Goal: Navigation & Orientation: Find specific page/section

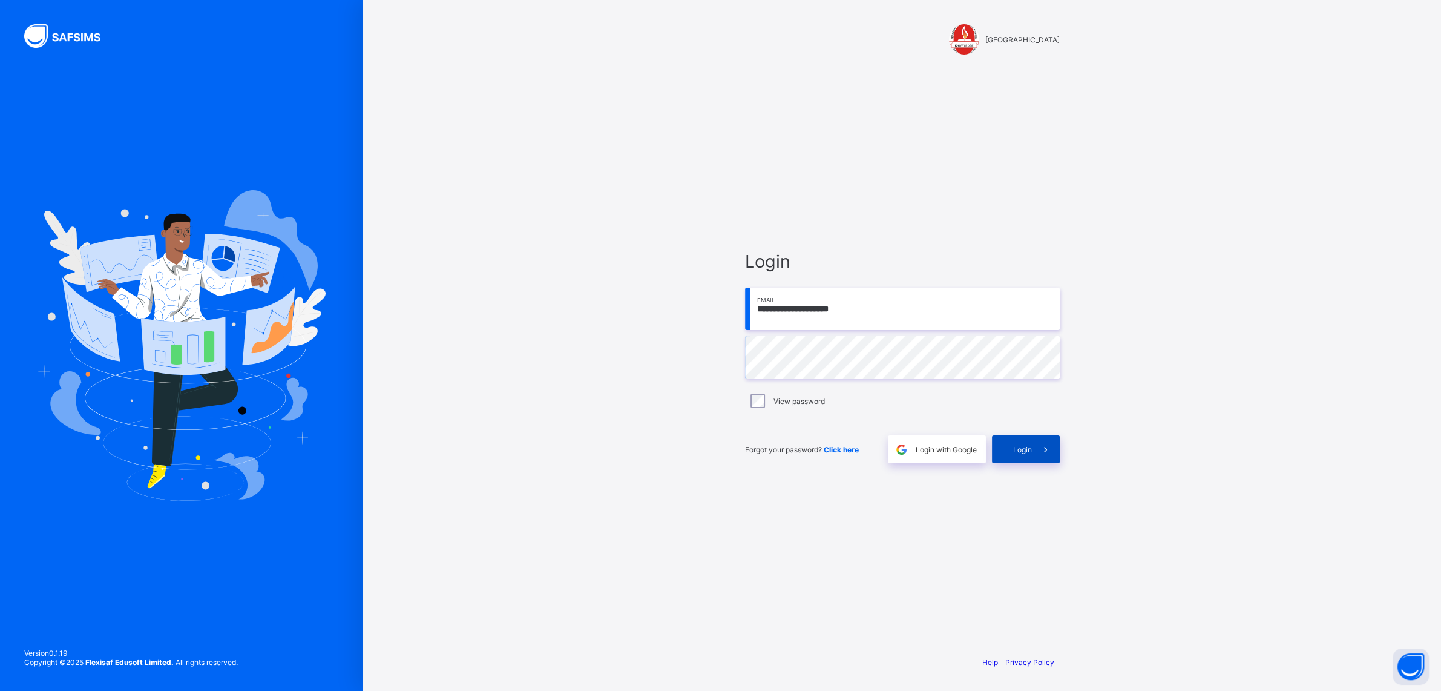
type input "**********"
click at [1011, 450] on div "Login" at bounding box center [1026, 449] width 68 height 28
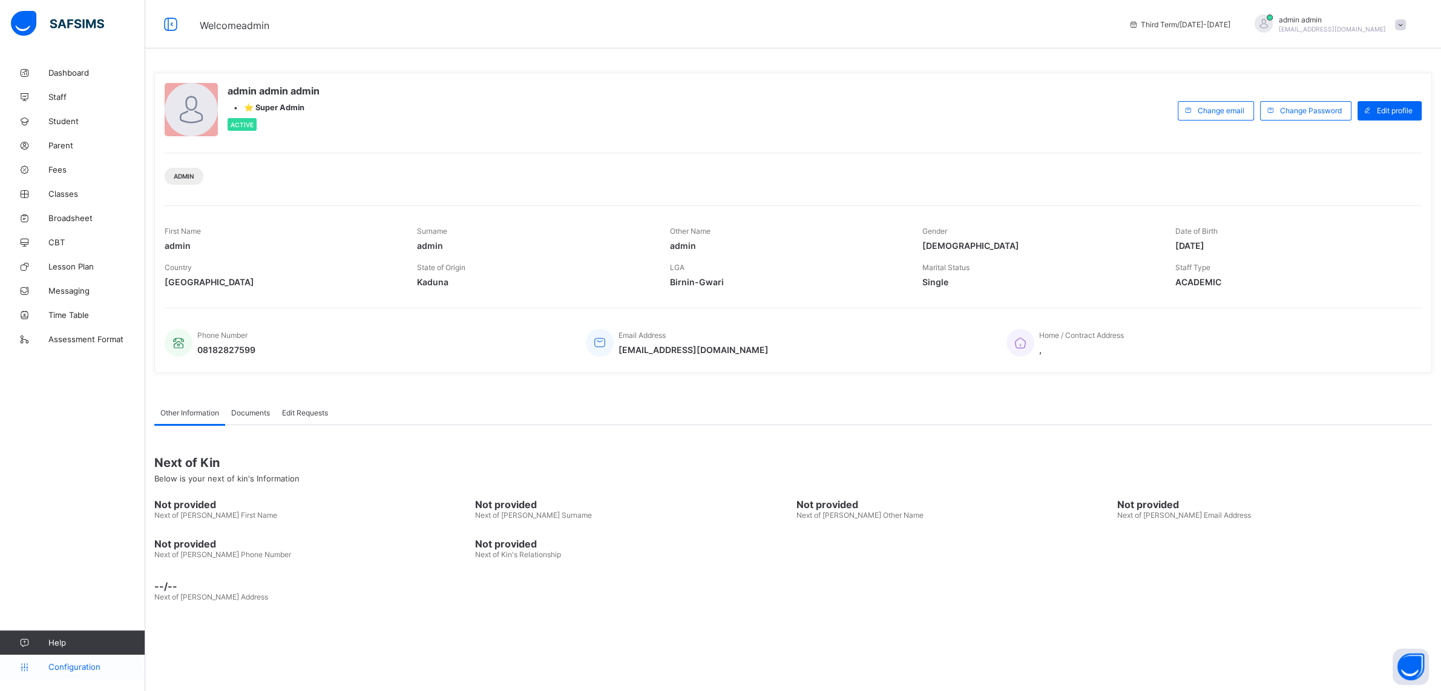
click at [66, 673] on link "Configuration" at bounding box center [72, 666] width 145 height 24
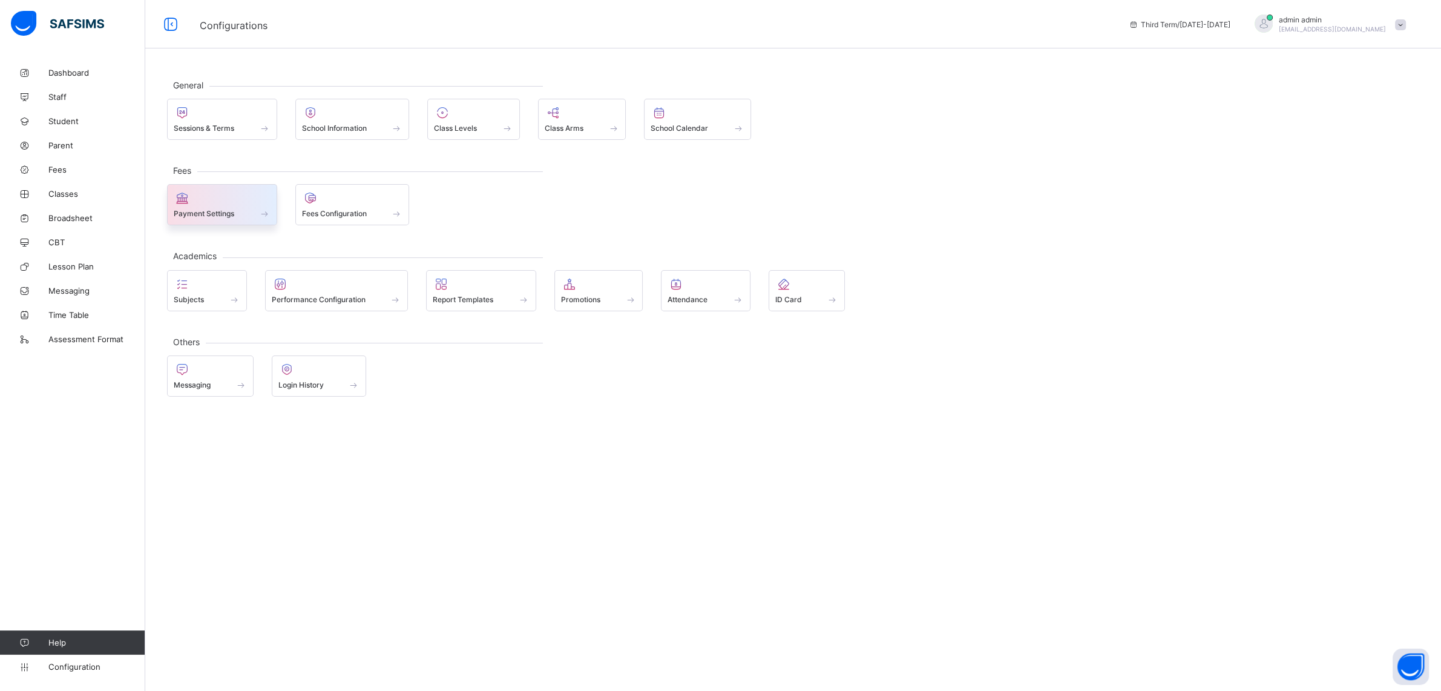
click at [224, 203] on div at bounding box center [222, 198] width 97 height 15
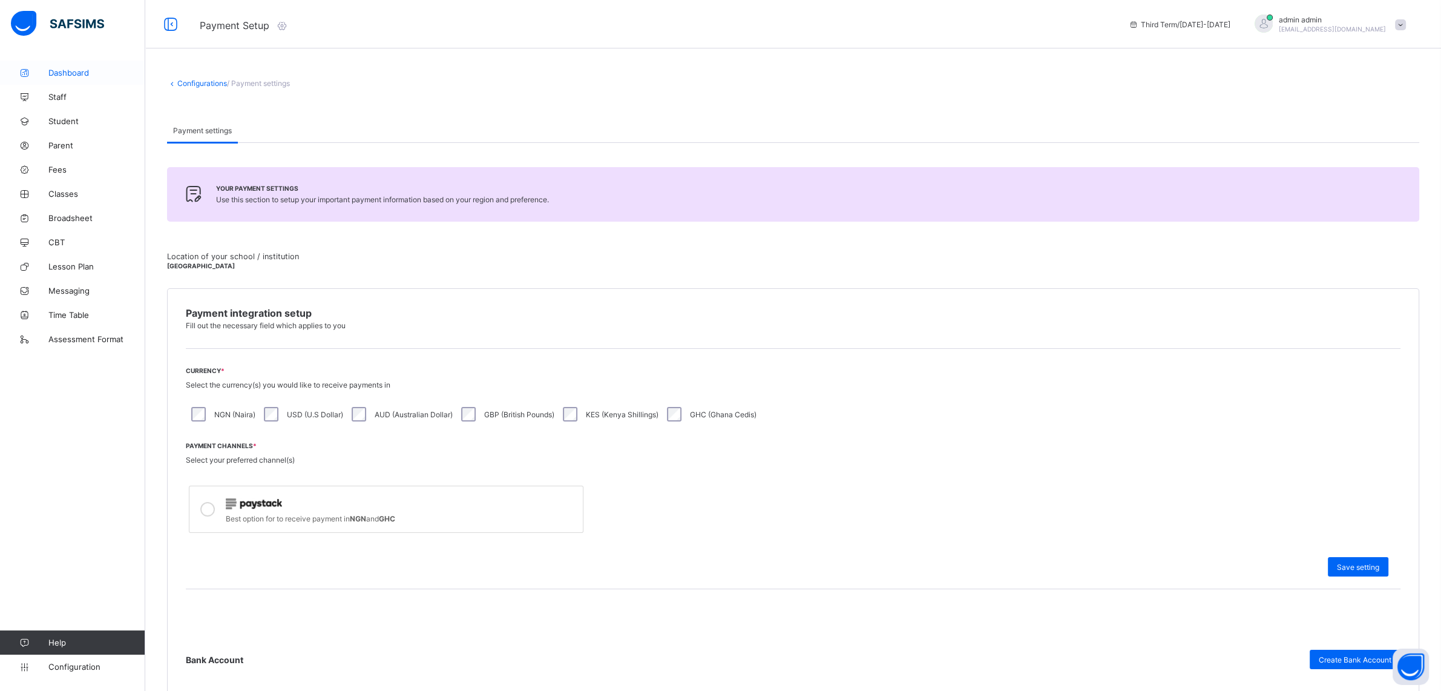
click at [71, 71] on span "Dashboard" at bounding box center [96, 73] width 97 height 10
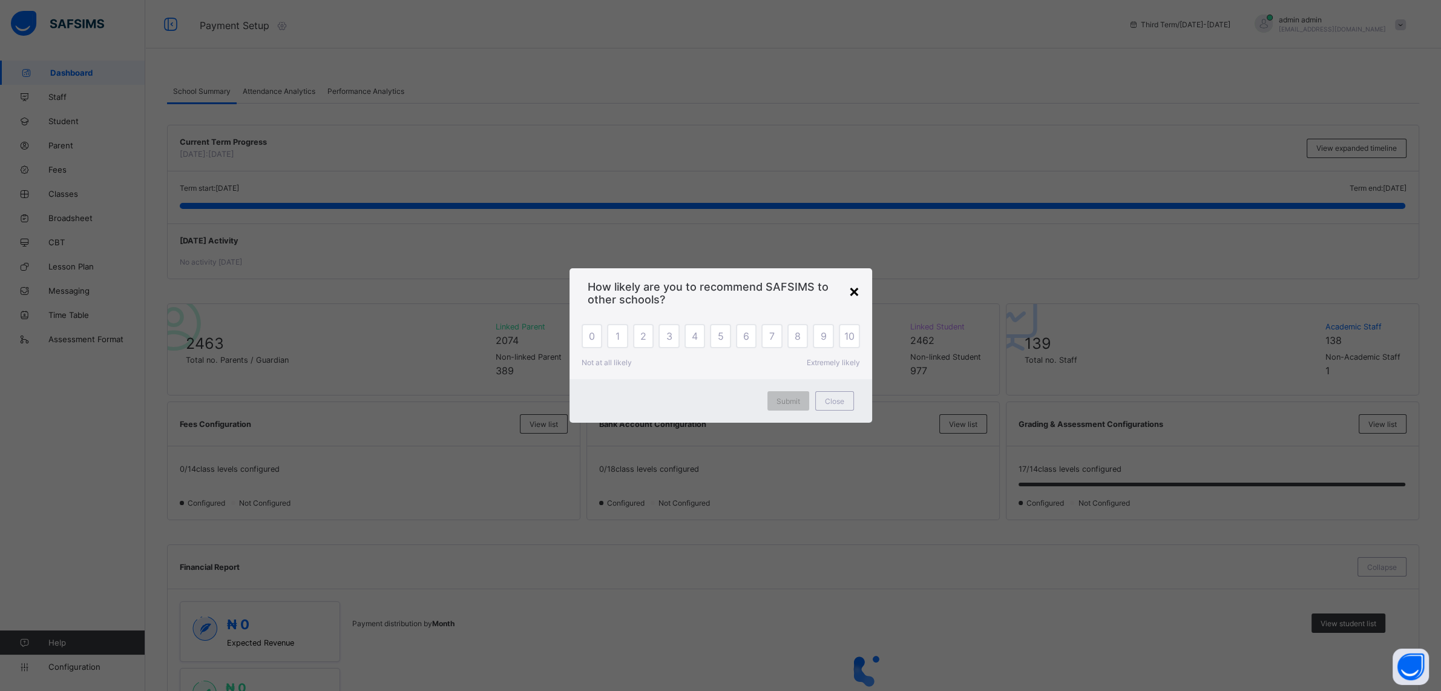
click at [858, 295] on div "×" at bounding box center [854, 290] width 11 height 21
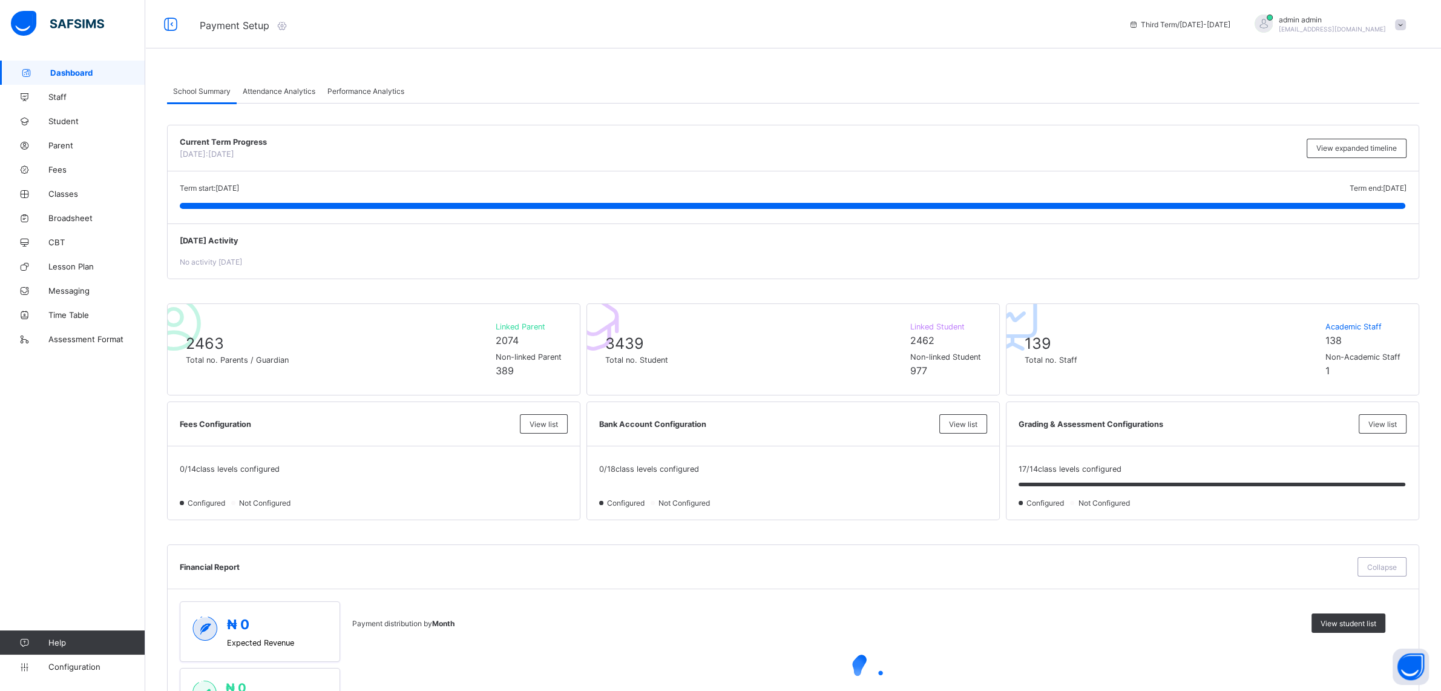
click at [283, 26] on icon at bounding box center [281, 25] width 13 height 12
click at [355, 93] on span "Performance Analytics" at bounding box center [365, 91] width 77 height 9
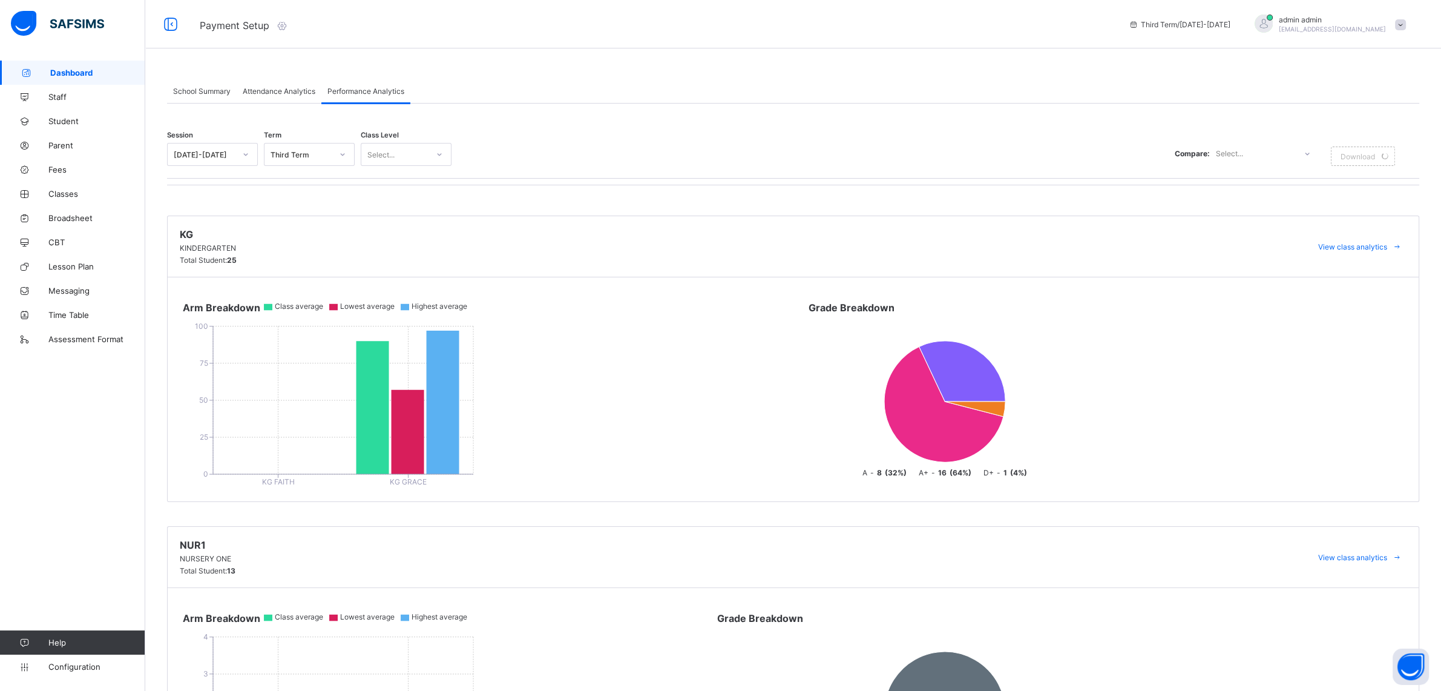
click at [293, 85] on div "Attendance Analytics" at bounding box center [279, 91] width 85 height 24
